Goal: Information Seeking & Learning: Learn about a topic

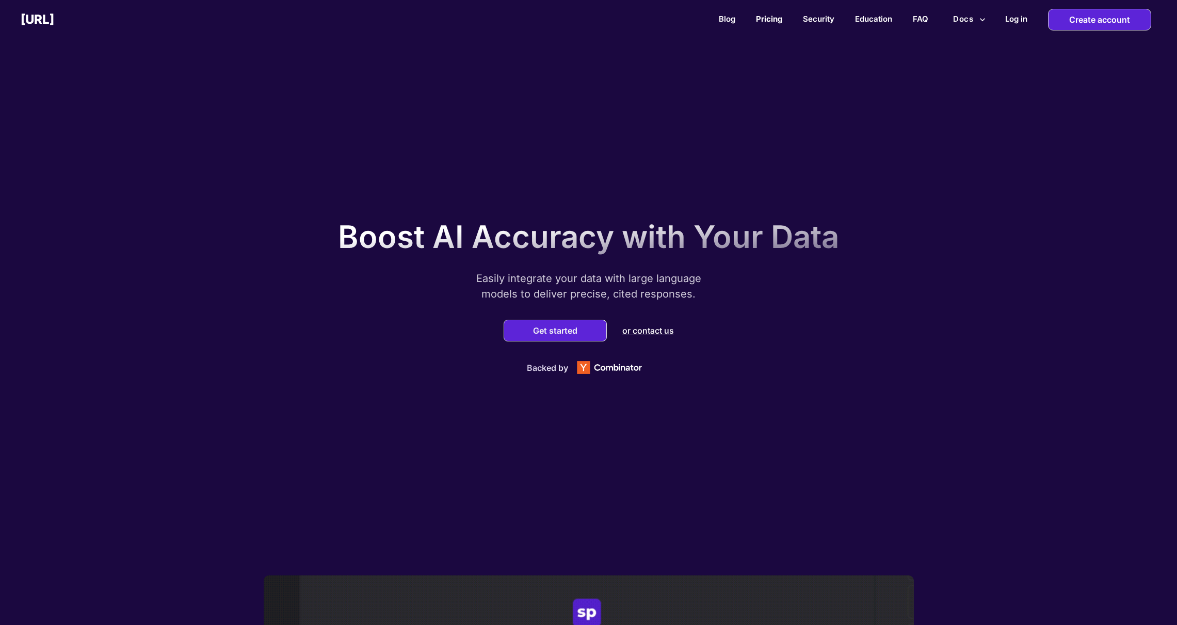
click at [775, 22] on link "Pricing" at bounding box center [769, 19] width 26 height 10
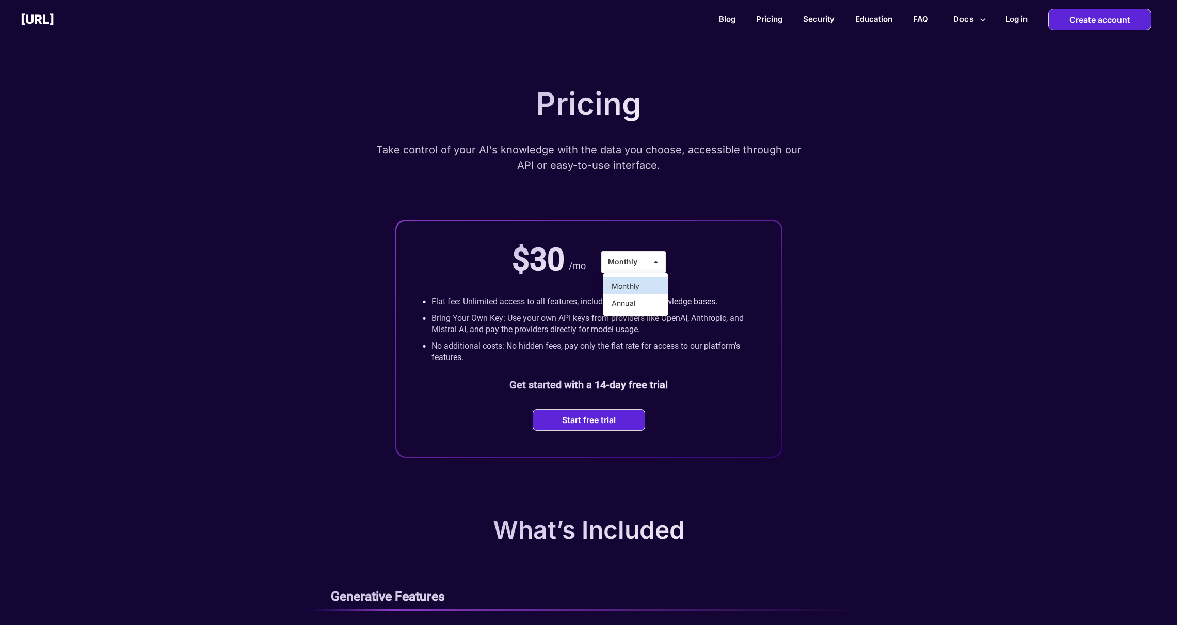
click at [623, 300] on li "Annual" at bounding box center [635, 302] width 65 height 17
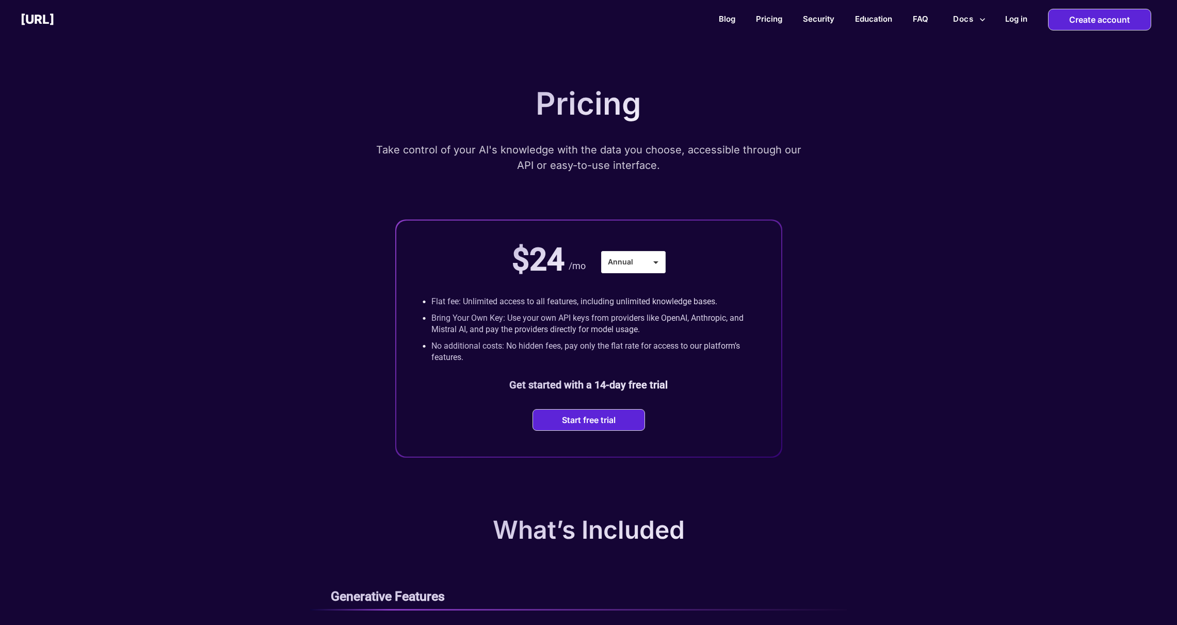
click at [970, 21] on button "Docs" at bounding box center [969, 19] width 41 height 20
click at [785, 51] on div at bounding box center [588, 312] width 1177 height 625
click at [724, 21] on link "Blog" at bounding box center [727, 19] width 17 height 10
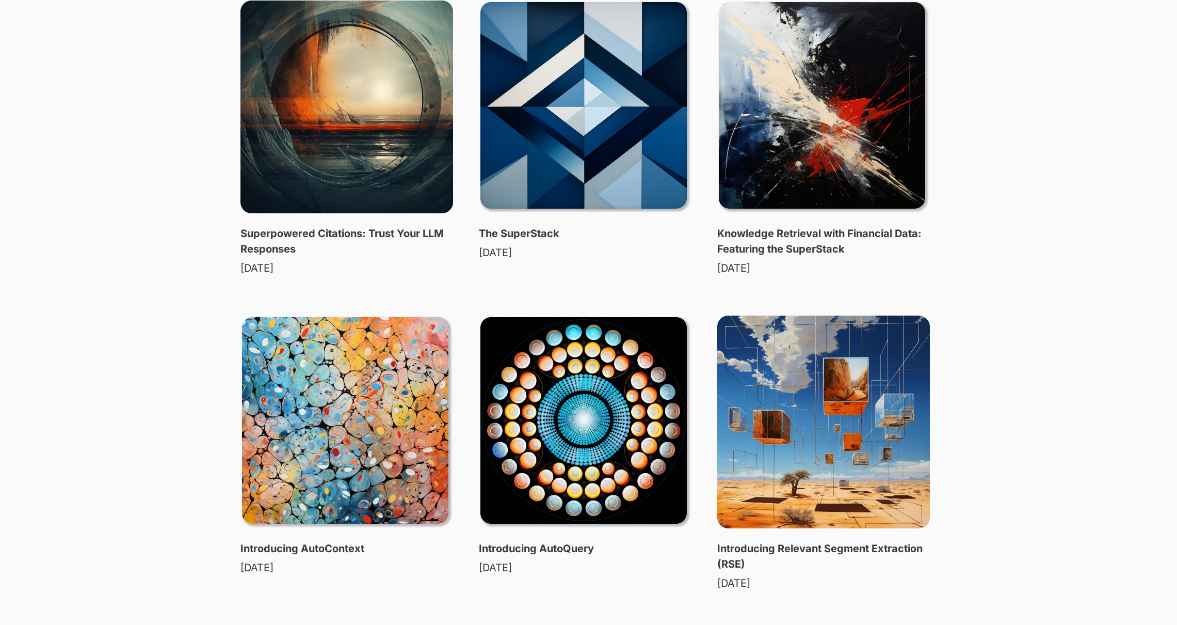
scroll to position [332, 0]
